Goal: Check status: Check status

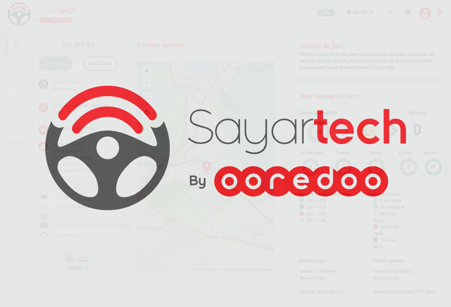
scroll to position [17, 0]
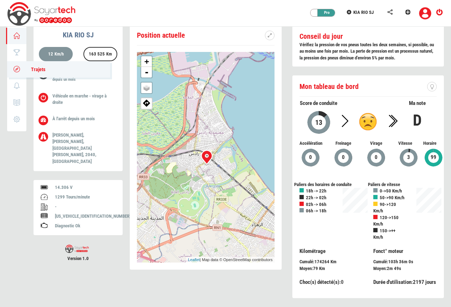
click at [15, 67] on icon at bounding box center [17, 69] width 8 height 5
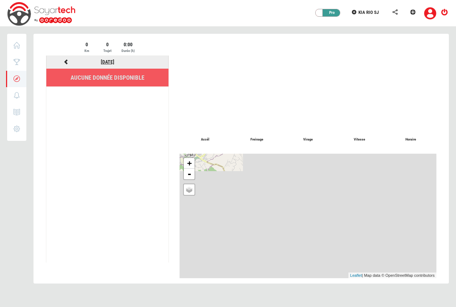
click at [102, 61] on link "[DATE]" at bounding box center [108, 62] width 14 height 6
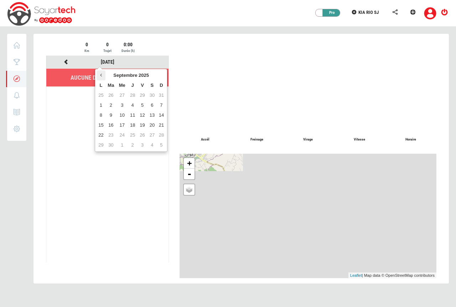
click at [103, 76] on th at bounding box center [101, 76] width 9 height 10
click at [161, 74] on icon at bounding box center [161, 75] width 2 height 5
click at [102, 74] on th at bounding box center [101, 76] width 9 height 10
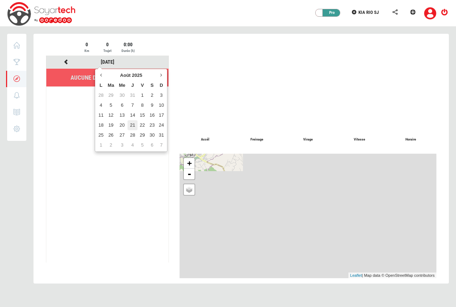
click at [132, 125] on td "21" at bounding box center [133, 125] width 10 height 10
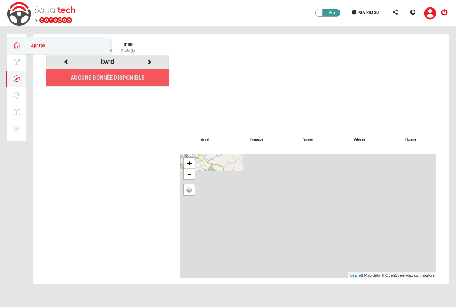
click at [19, 46] on icon at bounding box center [17, 45] width 8 height 5
